Goal: Obtain resource: Download file/media

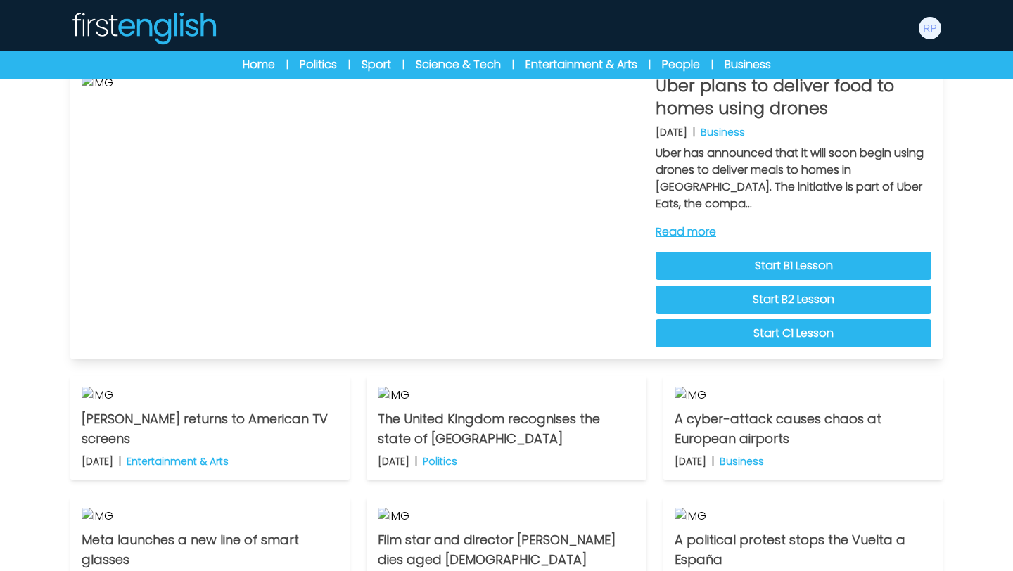
scroll to position [74, 0]
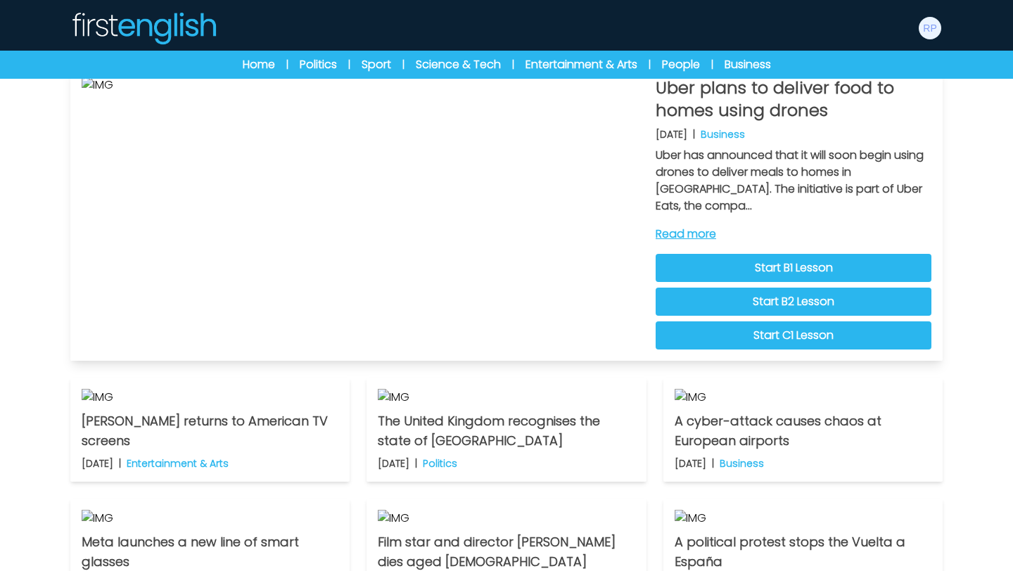
click at [802, 342] on link "Start C1 Lesson" at bounding box center [793, 335] width 276 height 28
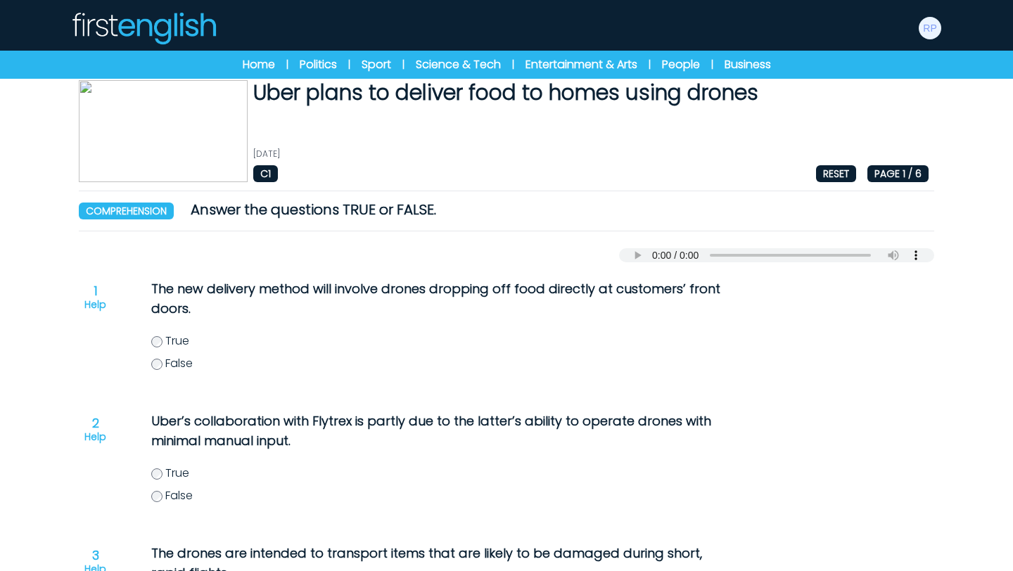
scroll to position [17, 0]
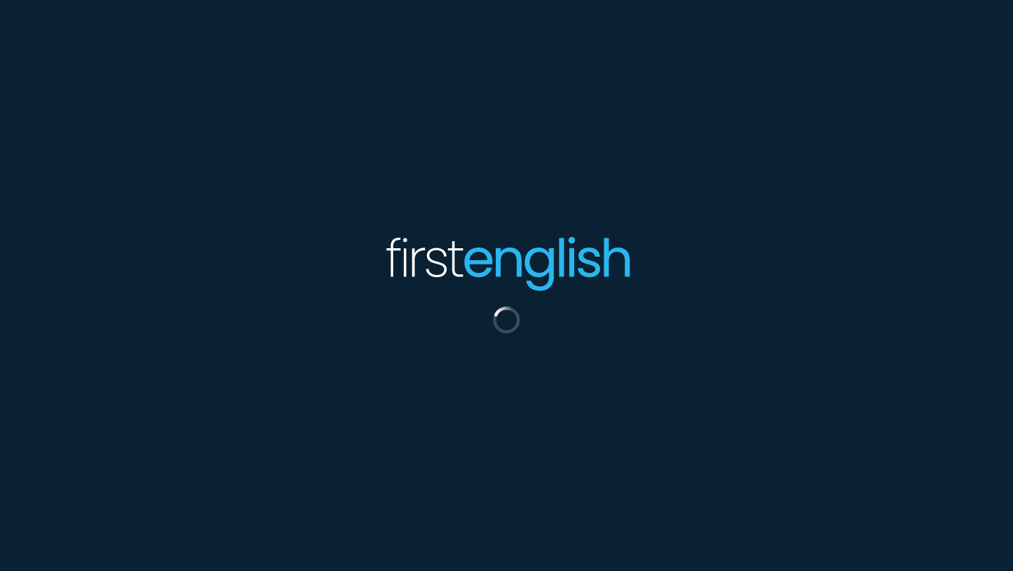
scroll to position [74, 0]
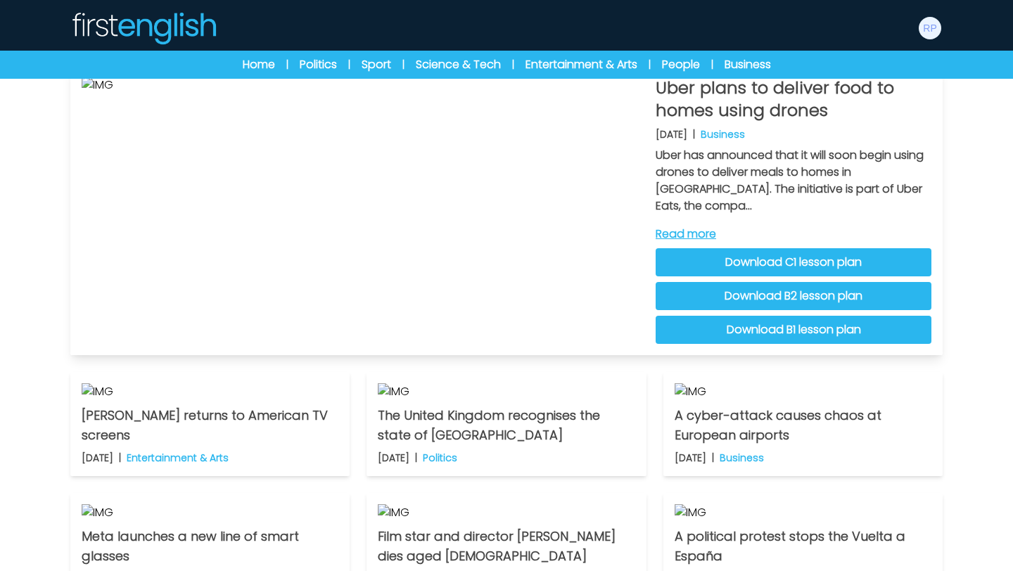
click at [681, 235] on link "Read more" at bounding box center [793, 234] width 276 height 17
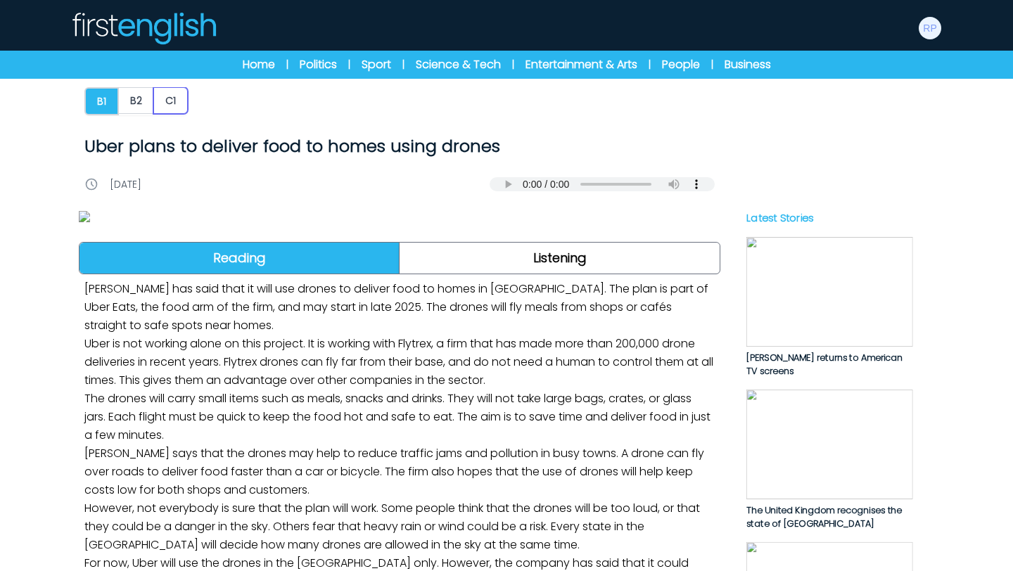
click at [170, 108] on button "C1" at bounding box center [170, 100] width 34 height 27
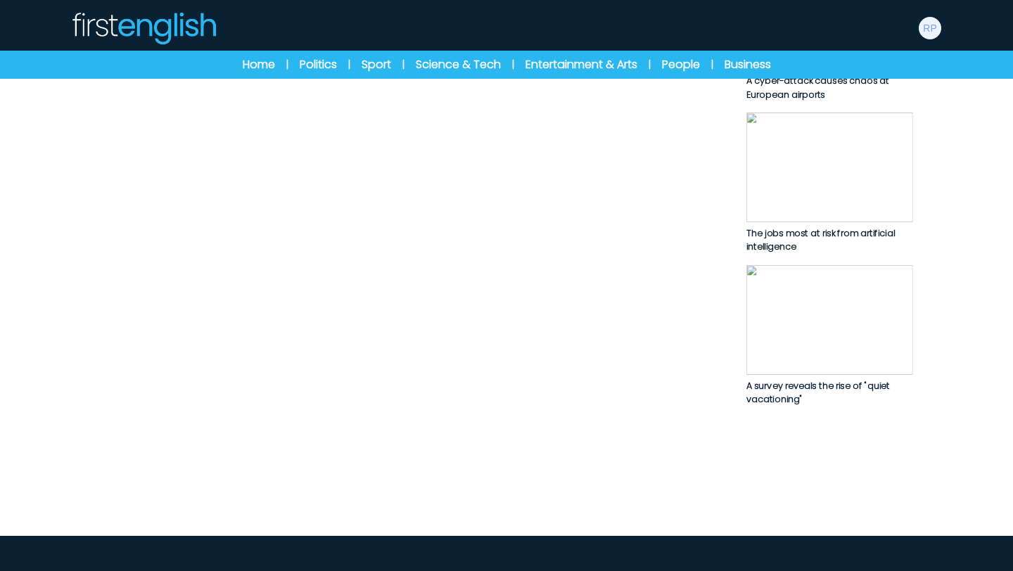
scroll to position [774, 0]
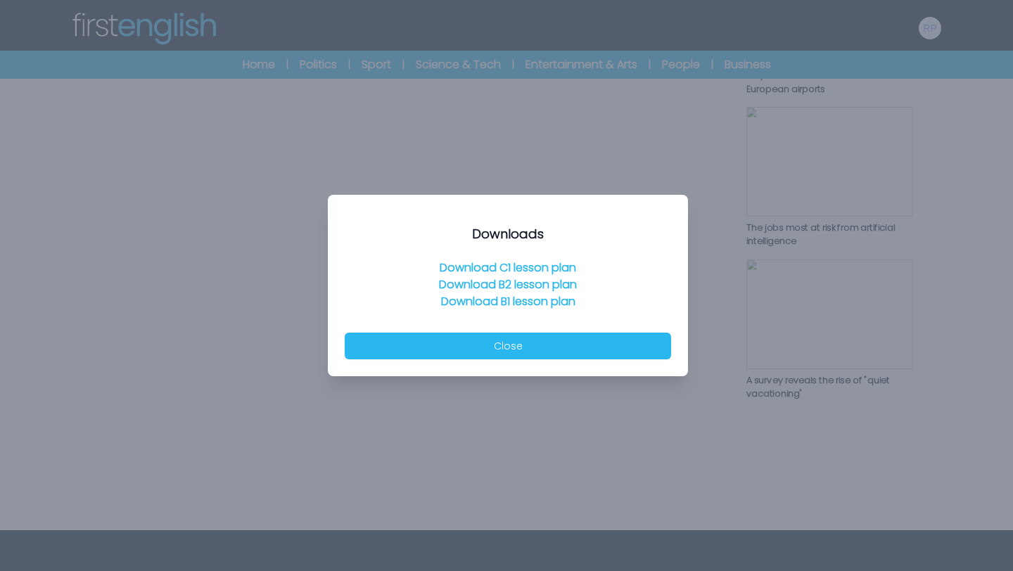
click at [519, 266] on link "Download C1 lesson plan" at bounding box center [507, 267] width 136 height 16
